Goal: Check status: Check status

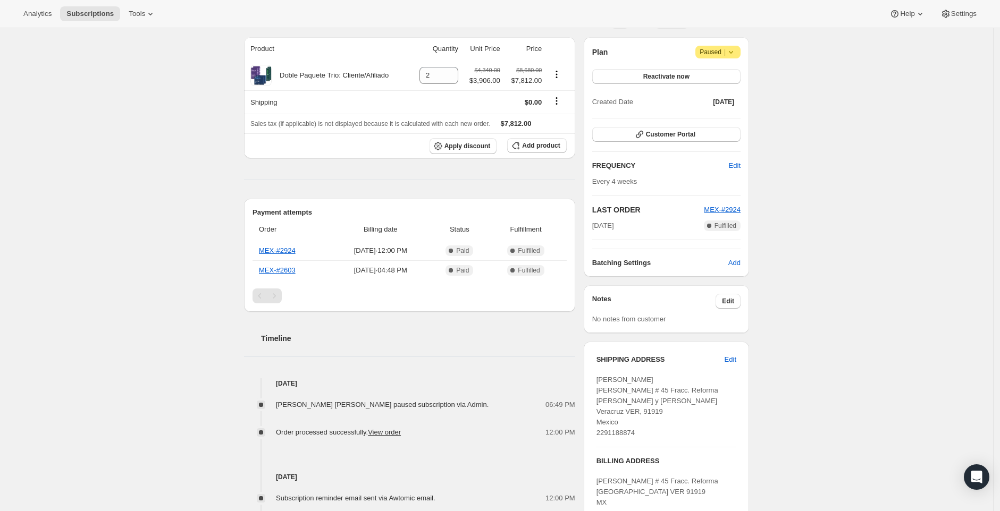
scroll to position [90, 0]
drag, startPoint x: 306, startPoint y: 250, endPoint x: 253, endPoint y: 250, distance: 52.6
click at [253, 250] on div "Payment attempts Order Billing date Status Fulfillment MEX-#2924 Oct 7, 2025 · …" at bounding box center [409, 253] width 331 height 113
click at [313, 245] on th "MEX-#2924" at bounding box center [292, 249] width 78 height 19
click at [312, 249] on th "MEX-#2924" at bounding box center [292, 249] width 78 height 19
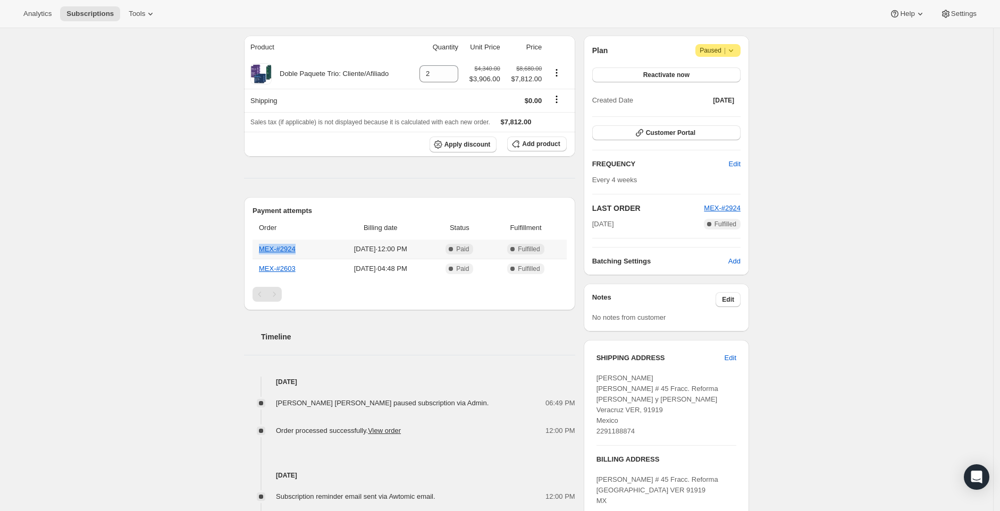
drag, startPoint x: 307, startPoint y: 251, endPoint x: 260, endPoint y: 250, distance: 47.3
click at [260, 250] on th "MEX-#2924" at bounding box center [292, 249] width 78 height 19
copy link "MEX-#2924"
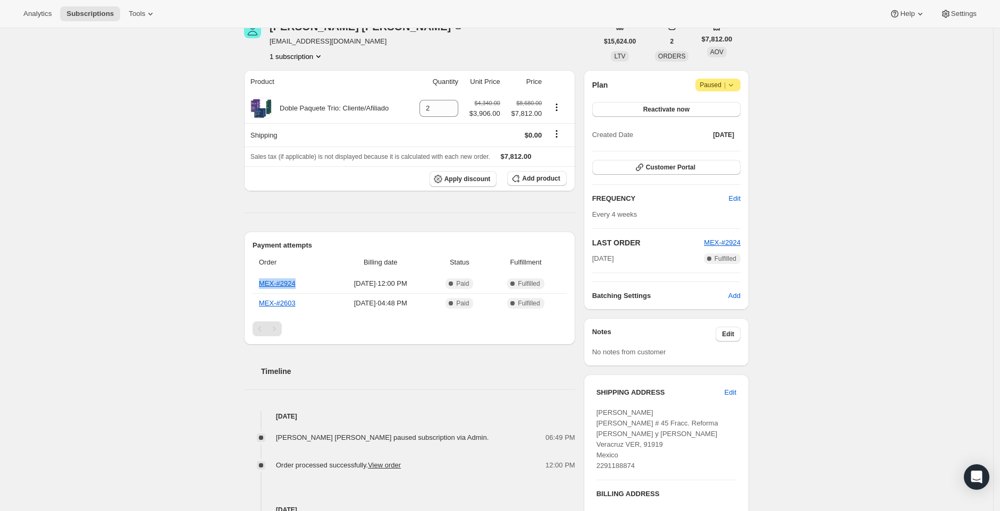
scroll to position [0, 0]
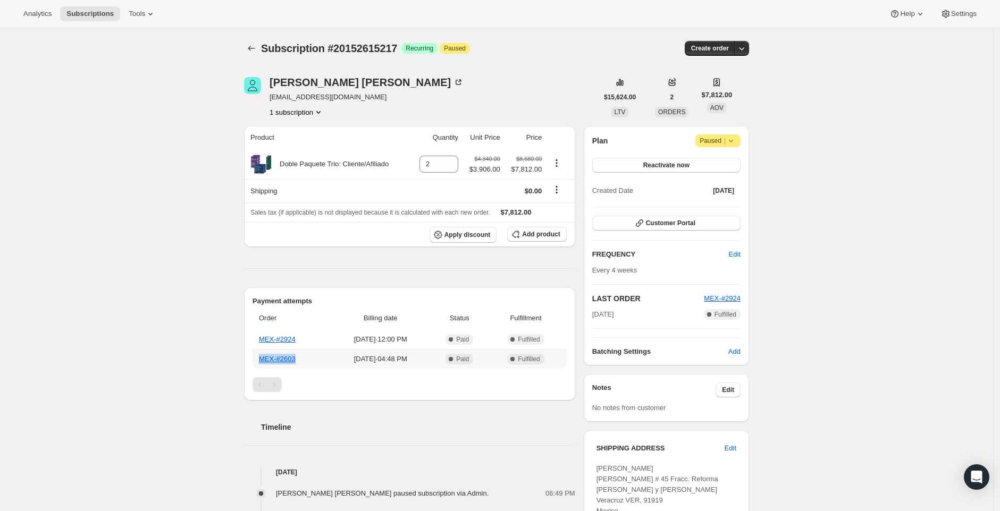
drag, startPoint x: 307, startPoint y: 360, endPoint x: 259, endPoint y: 359, distance: 47.9
click at [259, 359] on th "MEX-#2603" at bounding box center [292, 359] width 78 height 20
click at [407, 412] on div "Timeline" at bounding box center [409, 417] width 331 height 32
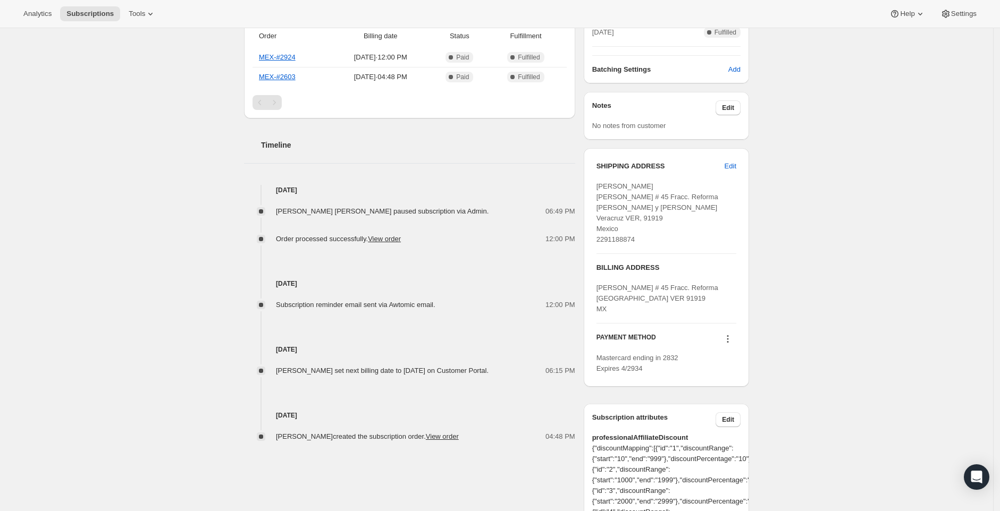
scroll to position [282, 0]
